Goal: Obtain resource: Download file/media

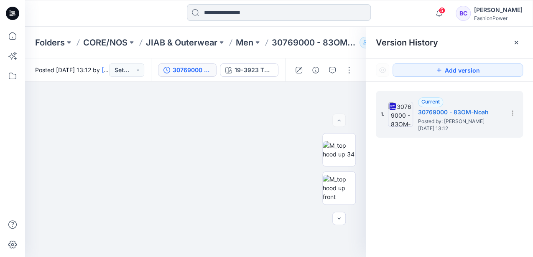
click at [279, 12] on input at bounding box center [279, 12] width 184 height 17
paste input "********"
type input "********"
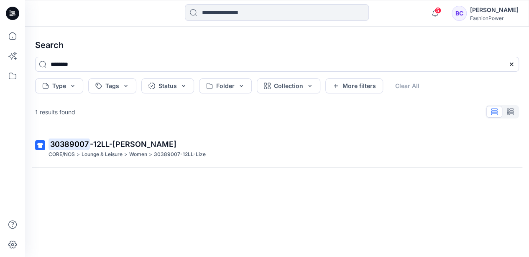
click at [101, 149] on span "-12LL-[PERSON_NAME]" at bounding box center [133, 144] width 87 height 9
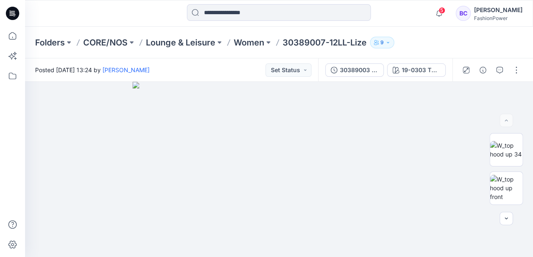
click at [355, 80] on div "30389003 - 12LL 19-0303 TPG Jet Black" at bounding box center [385, 70] width 134 height 23
click at [366, 67] on div "30389003 - 12LL" at bounding box center [359, 70] width 38 height 9
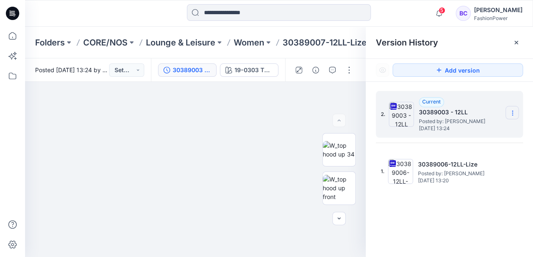
click at [512, 112] on icon at bounding box center [512, 113] width 7 height 7
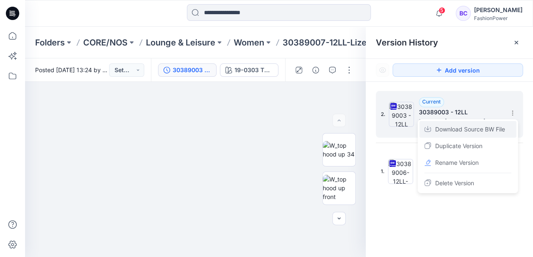
click at [476, 130] on span "Download Source BW File" at bounding box center [470, 130] width 70 height 10
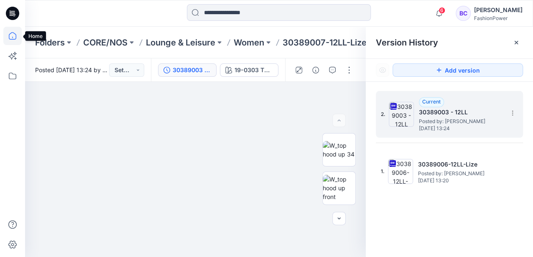
click at [10, 37] on icon at bounding box center [12, 36] width 18 height 18
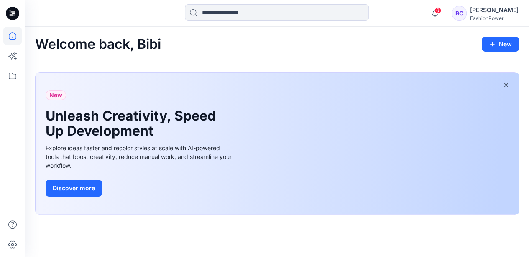
scroll to position [139, 0]
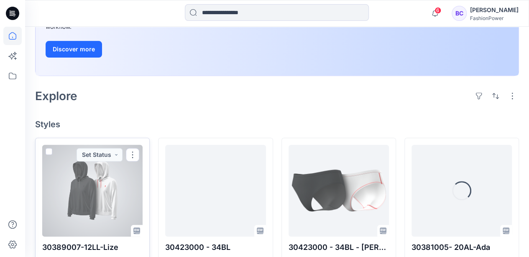
click at [79, 193] on div at bounding box center [92, 191] width 100 height 92
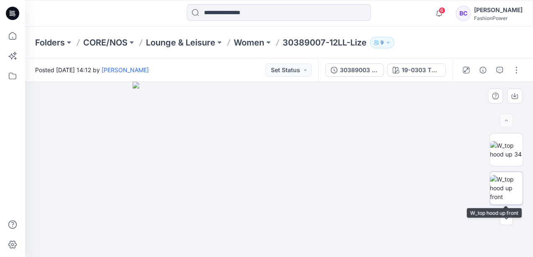
click at [506, 191] on img at bounding box center [506, 188] width 33 height 26
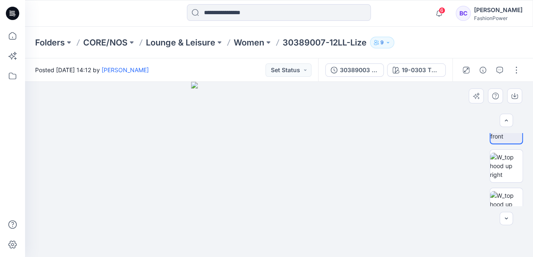
scroll to position [64, 0]
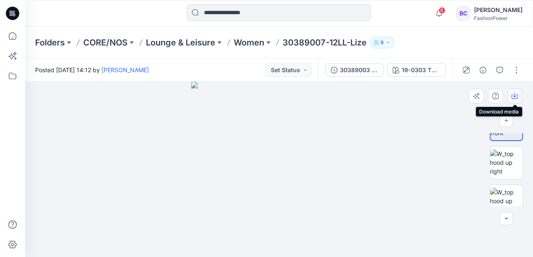
click at [514, 97] on icon "button" at bounding box center [514, 96] width 7 height 7
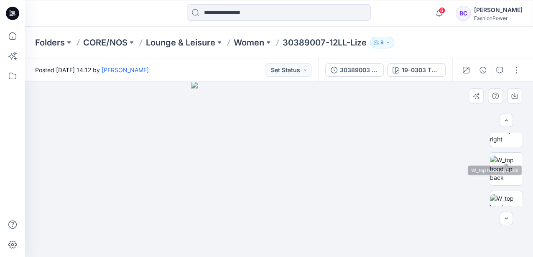
scroll to position [120, 0]
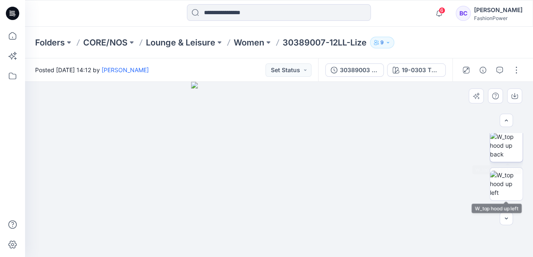
drag, startPoint x: 512, startPoint y: 160, endPoint x: 515, endPoint y: 144, distance: 15.7
click at [512, 159] on img at bounding box center [506, 145] width 33 height 26
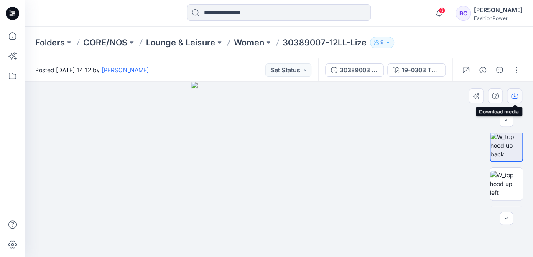
click at [515, 92] on button "button" at bounding box center [514, 96] width 15 height 15
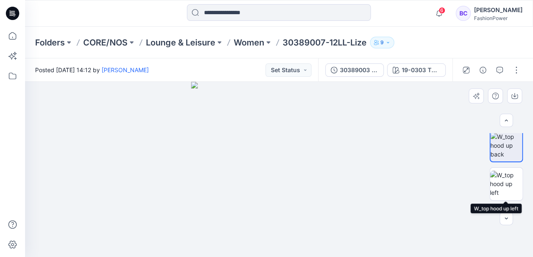
drag, startPoint x: 492, startPoint y: 177, endPoint x: 497, endPoint y: 164, distance: 14.3
click at [492, 178] on img at bounding box center [506, 184] width 33 height 26
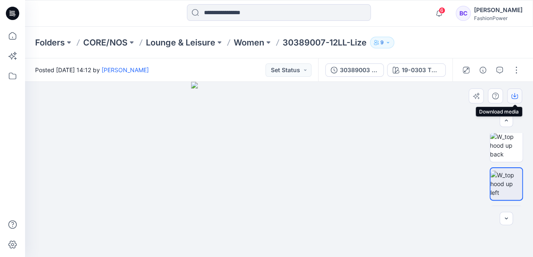
click at [515, 96] on icon "button" at bounding box center [514, 96] width 7 height 7
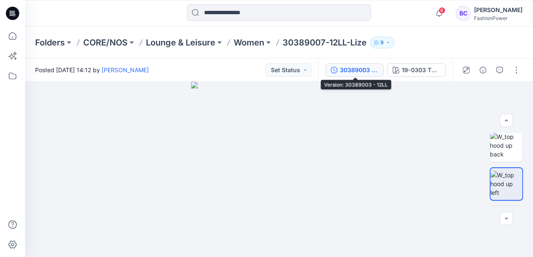
click at [329, 74] on button "30389003 - 12LL" at bounding box center [354, 70] width 59 height 13
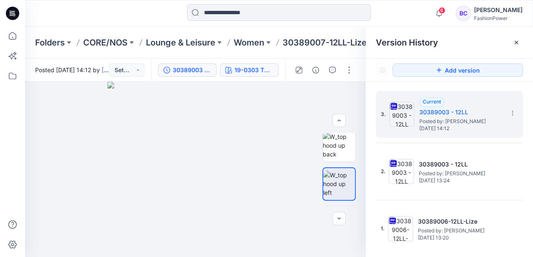
click at [261, 72] on div "19-0303 TPG Jet Black" at bounding box center [253, 70] width 38 height 9
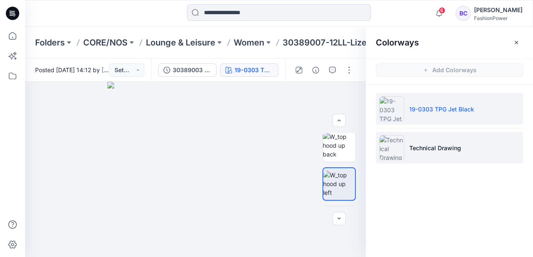
click at [446, 159] on li "Technical Drawing" at bounding box center [449, 148] width 147 height 32
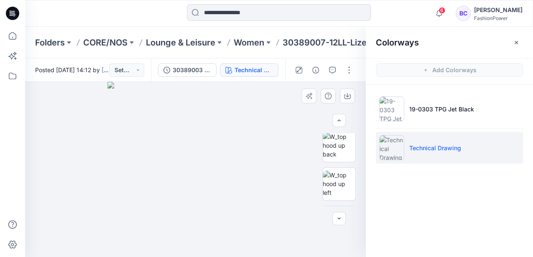
click at [245, 144] on img at bounding box center [195, 170] width 176 height 176
click at [333, 181] on img at bounding box center [339, 184] width 33 height 26
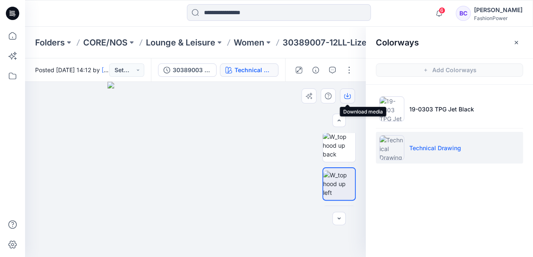
click at [349, 95] on icon "button" at bounding box center [347, 96] width 7 height 7
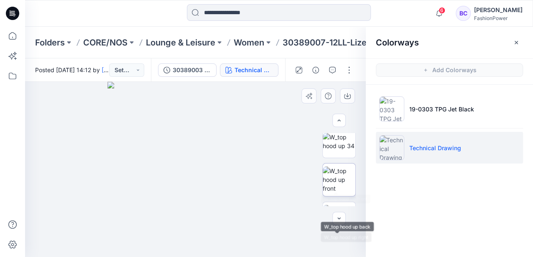
scroll to position [8, 0]
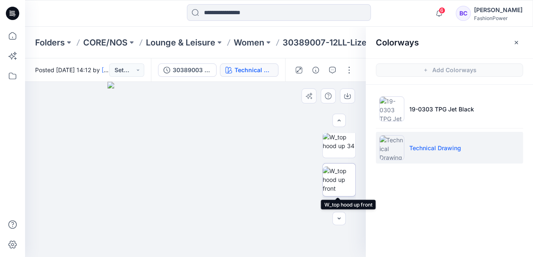
click at [342, 168] on img at bounding box center [339, 180] width 33 height 26
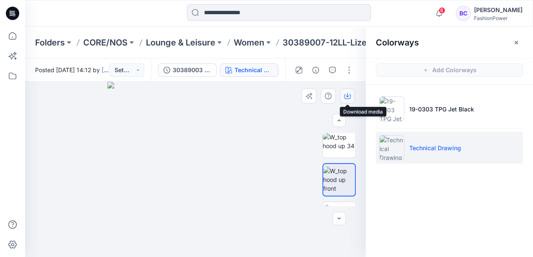
click at [353, 90] on button "button" at bounding box center [347, 96] width 15 height 15
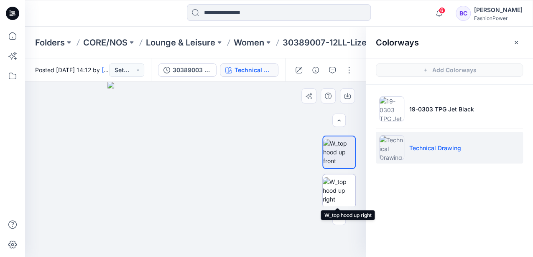
click at [340, 181] on img at bounding box center [339, 191] width 33 height 26
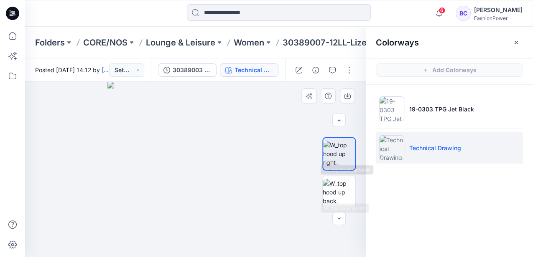
scroll to position [120, 0]
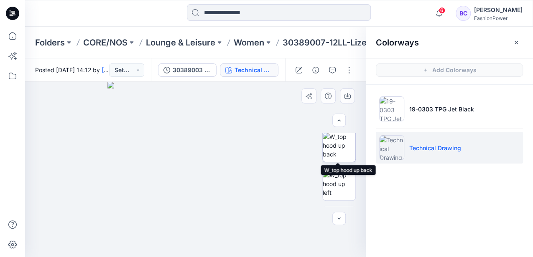
click at [345, 145] on img at bounding box center [339, 145] width 33 height 26
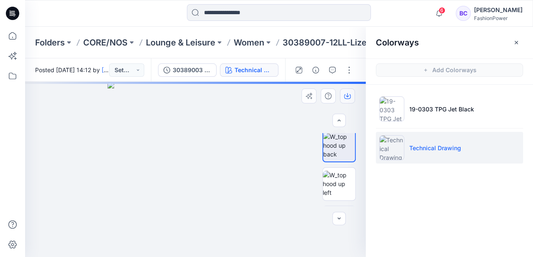
click at [347, 94] on icon "button" at bounding box center [347, 95] width 3 height 4
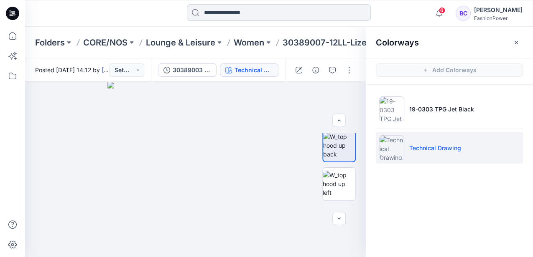
click at [221, 6] on input at bounding box center [279, 12] width 184 height 17
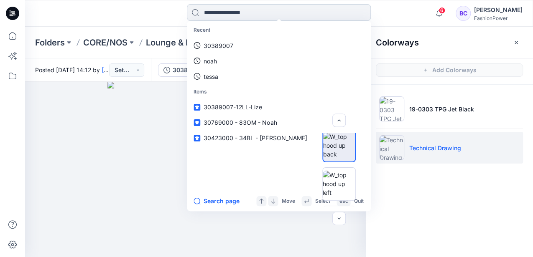
paste input "********"
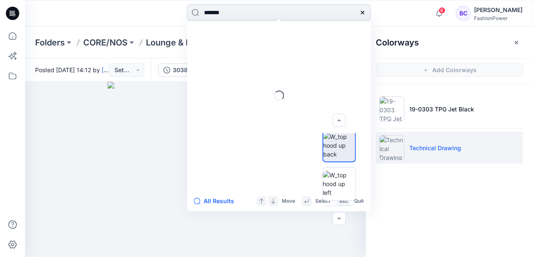
type input "********"
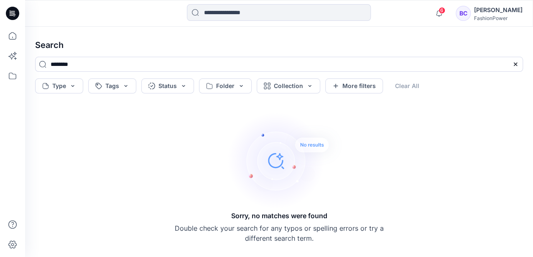
click at [232, 21] on div at bounding box center [279, 13] width 184 height 18
click at [251, 21] on div at bounding box center [279, 13] width 184 height 18
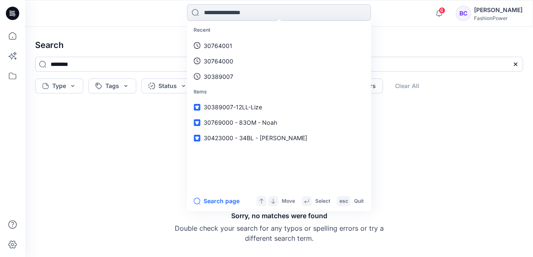
click at [231, 10] on input at bounding box center [279, 12] width 184 height 17
paste input "********"
type input "********"
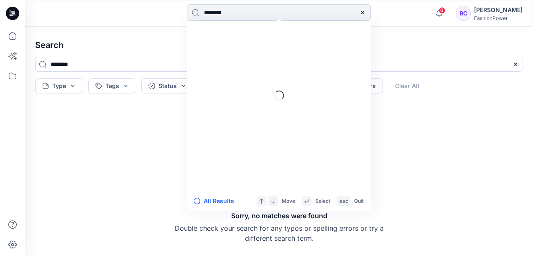
type input "********"
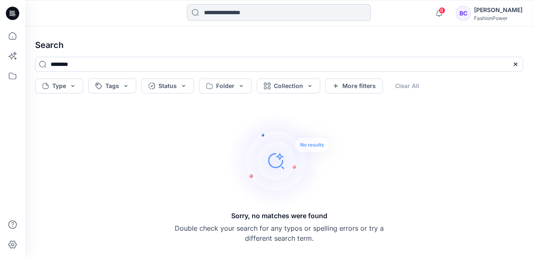
click at [237, 9] on input at bounding box center [279, 12] width 184 height 17
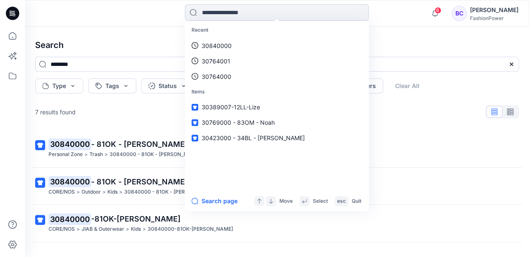
paste input "********"
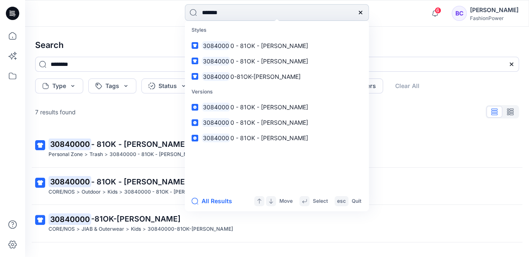
type input "********"
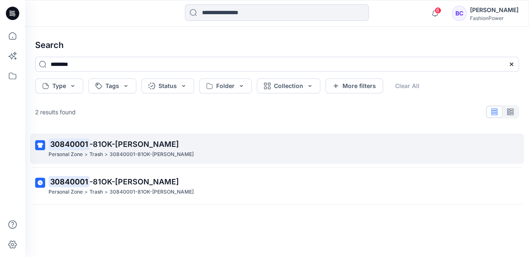
click at [201, 136] on link "30840001 -81OK-[PERSON_NAME] Personal Zone > Trash > 30840001-81OK-[PERSON_NAME]" at bounding box center [277, 149] width 494 height 31
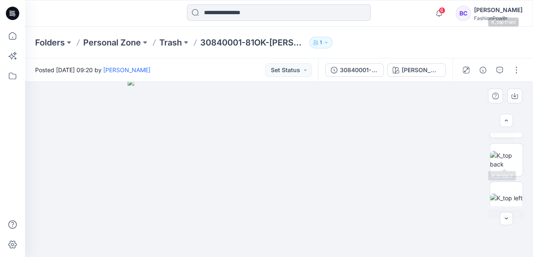
scroll to position [191, 0]
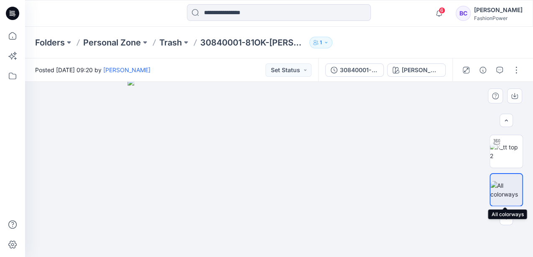
click at [499, 181] on img at bounding box center [506, 190] width 32 height 18
click at [200, 117] on img at bounding box center [278, 170] width 293 height 176
click at [275, 149] on img at bounding box center [278, 170] width 293 height 176
click at [266, 136] on img at bounding box center [278, 170] width 293 height 176
